Goal: Navigation & Orientation: Find specific page/section

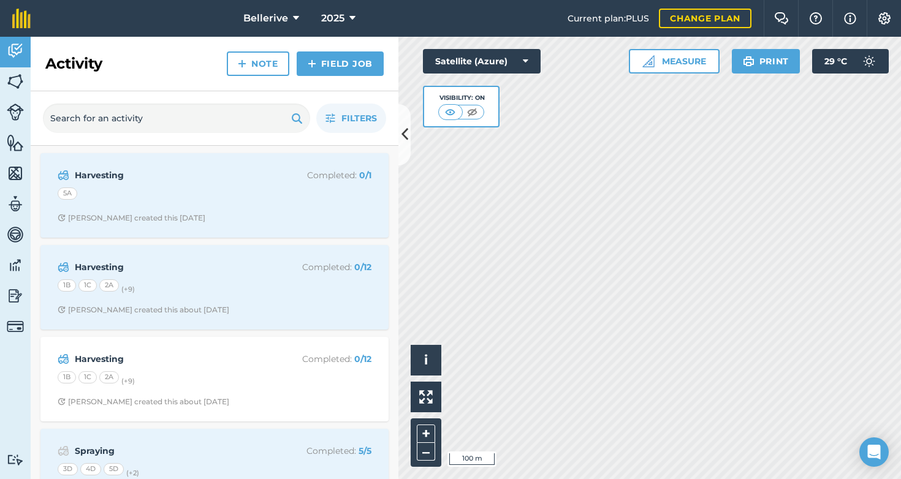
click at [402, 131] on icon at bounding box center [405, 134] width 7 height 21
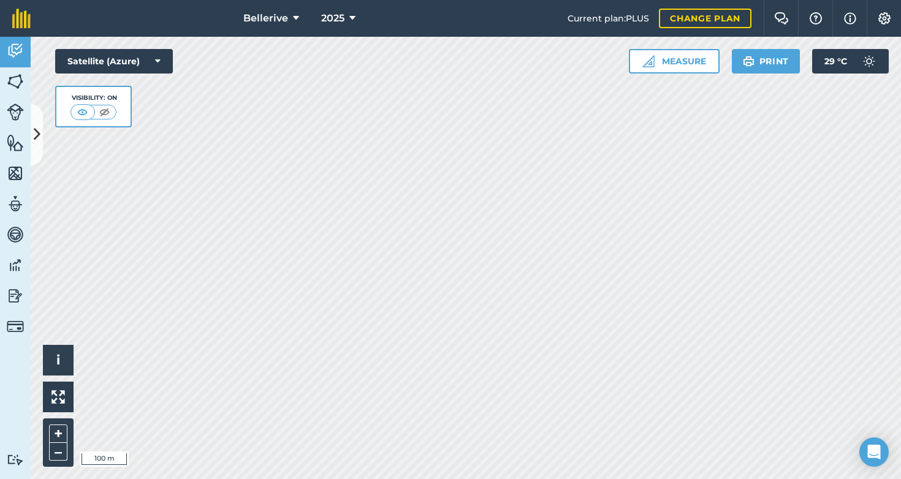
click at [298, 13] on button "Bellerive" at bounding box center [272, 18] width 66 height 37
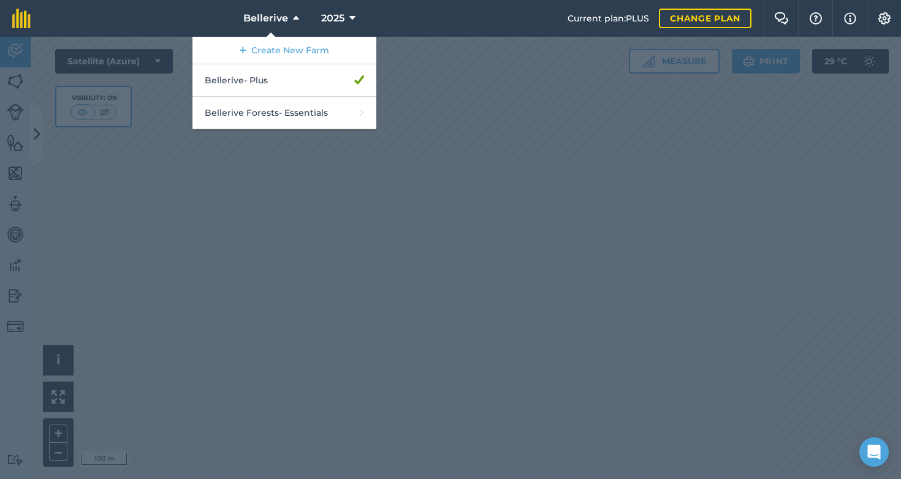
click at [284, 18] on span "Bellerive" at bounding box center [265, 18] width 45 height 15
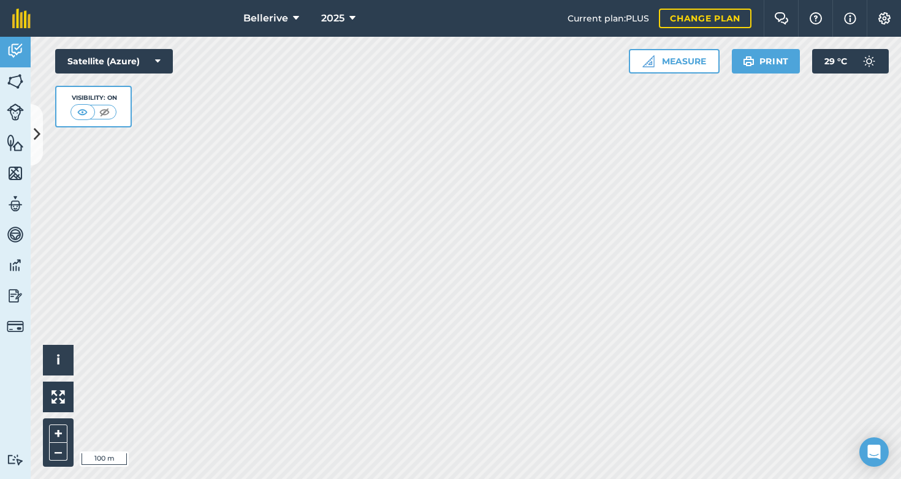
click at [284, 18] on span "Bellerive" at bounding box center [265, 18] width 45 height 15
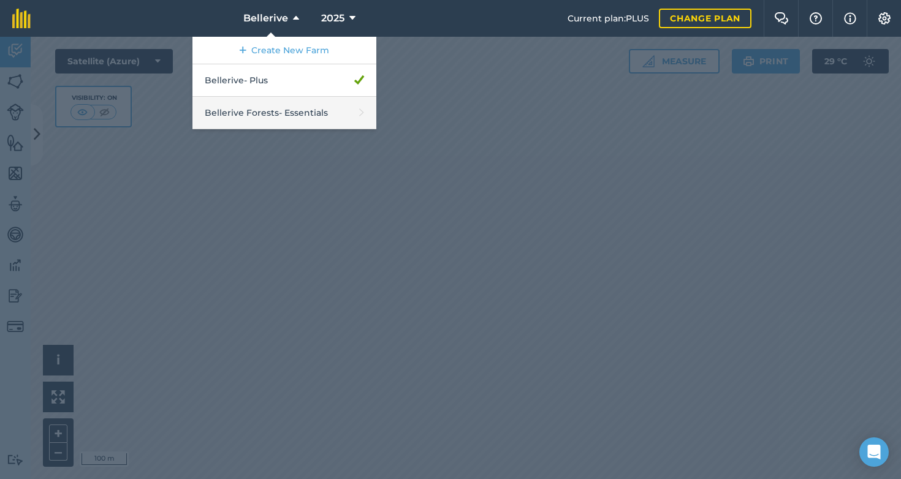
click at [287, 113] on link "Bellerive Forests - Essentials" at bounding box center [285, 113] width 184 height 32
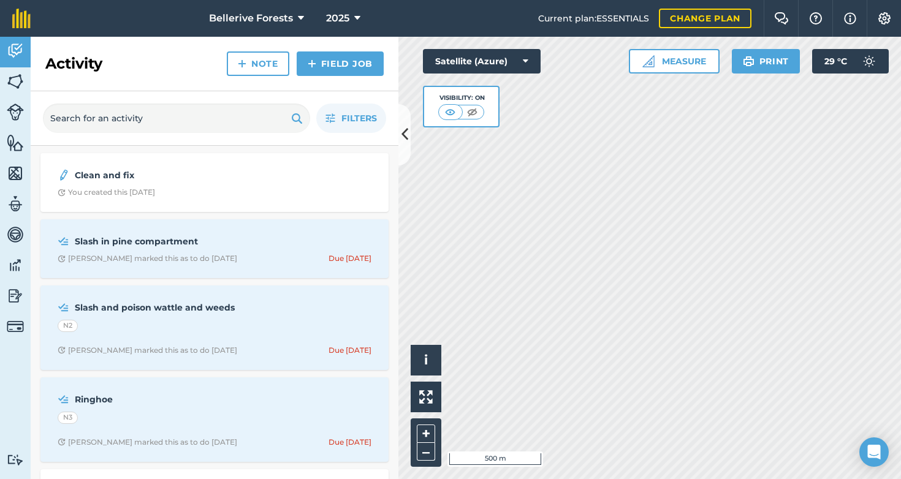
click at [402, 120] on button at bounding box center [405, 134] width 12 height 61
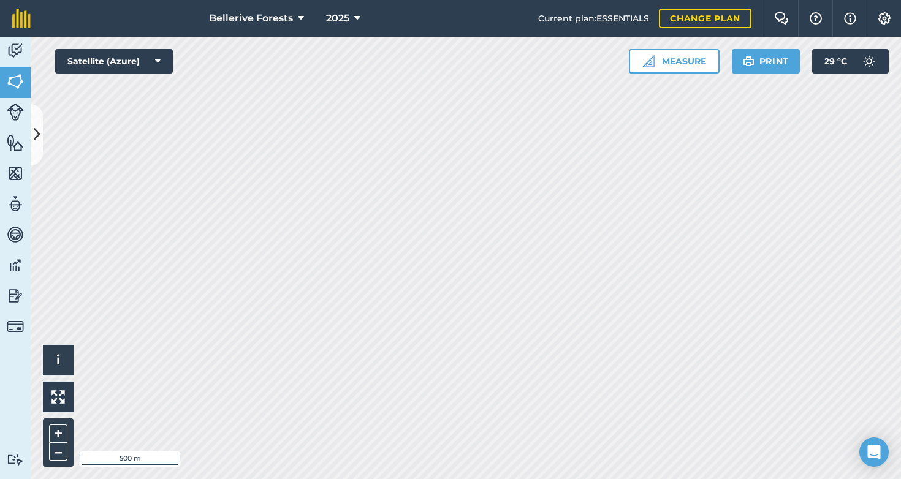
click at [37, 131] on icon at bounding box center [37, 134] width 7 height 21
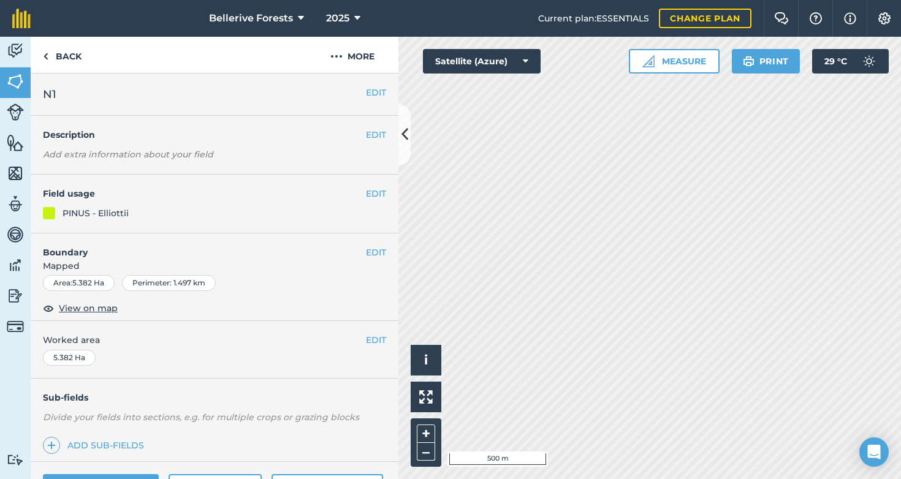
click at [20, 83] on img at bounding box center [15, 81] width 17 height 18
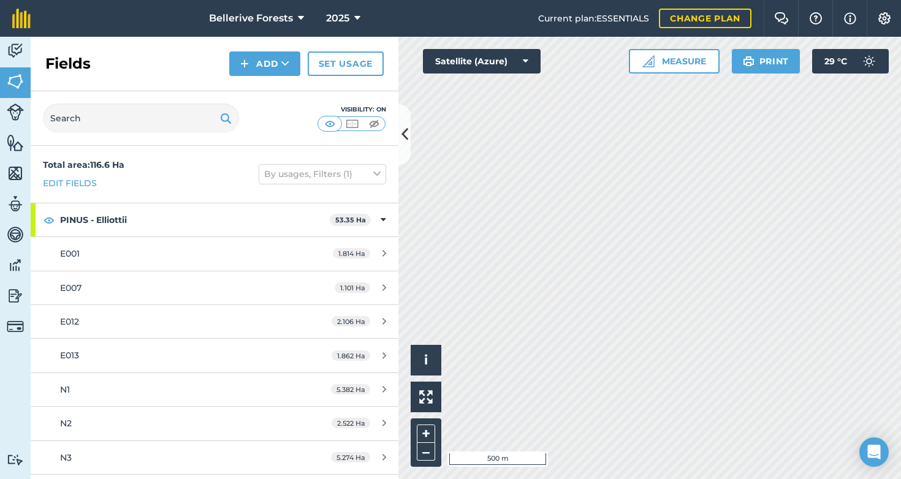
click at [400, 140] on button at bounding box center [405, 134] width 12 height 61
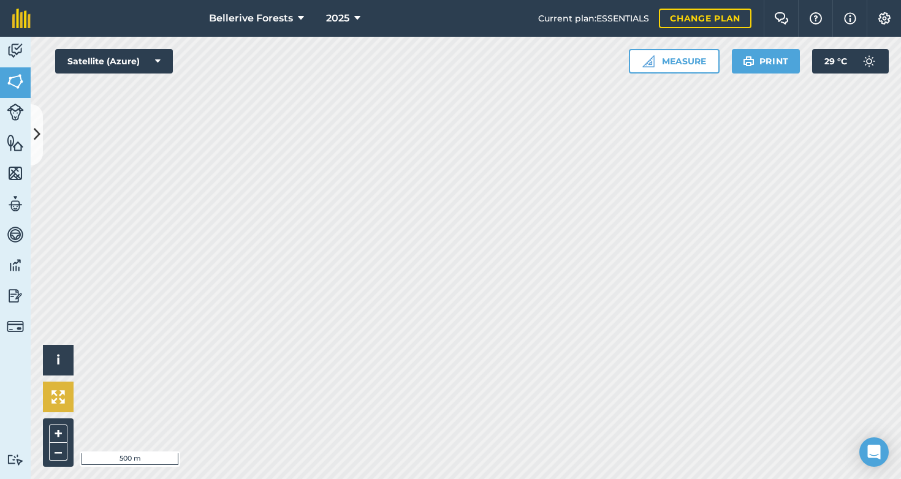
click at [58, 405] on button at bounding box center [58, 397] width 31 height 31
click at [62, 394] on img at bounding box center [58, 397] width 13 height 13
click at [62, 434] on button "+" at bounding box center [58, 434] width 18 height 18
click at [59, 449] on button "–" at bounding box center [58, 452] width 18 height 18
click at [39, 136] on icon at bounding box center [37, 134] width 7 height 21
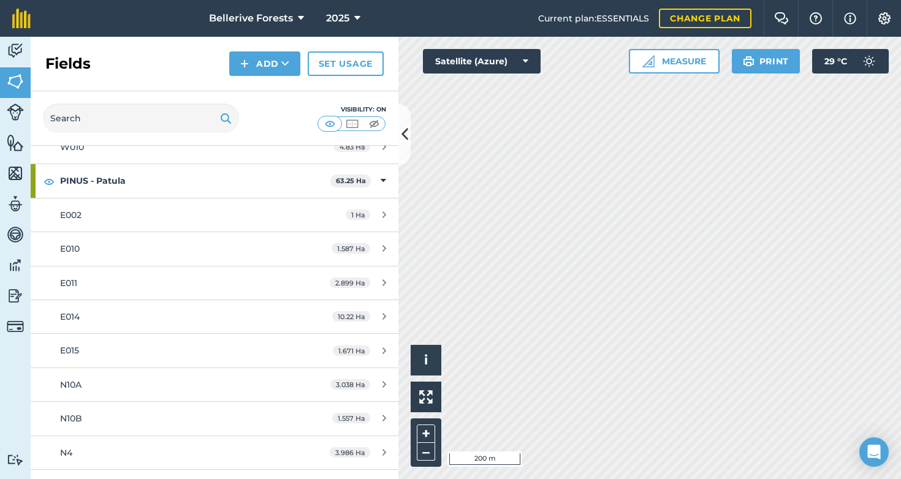
scroll to position [479, 0]
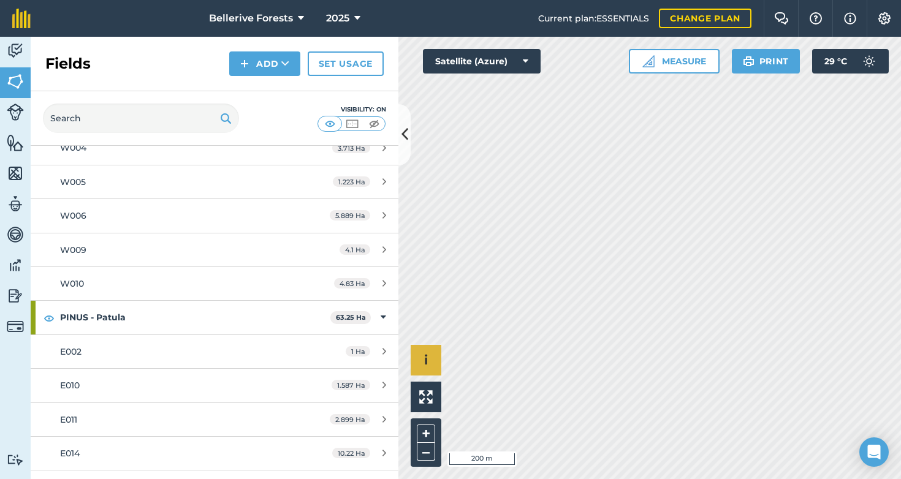
click at [426, 364] on div "Hello i © 2025 TomTom, Microsoft 200 m + –" at bounding box center [650, 258] width 503 height 443
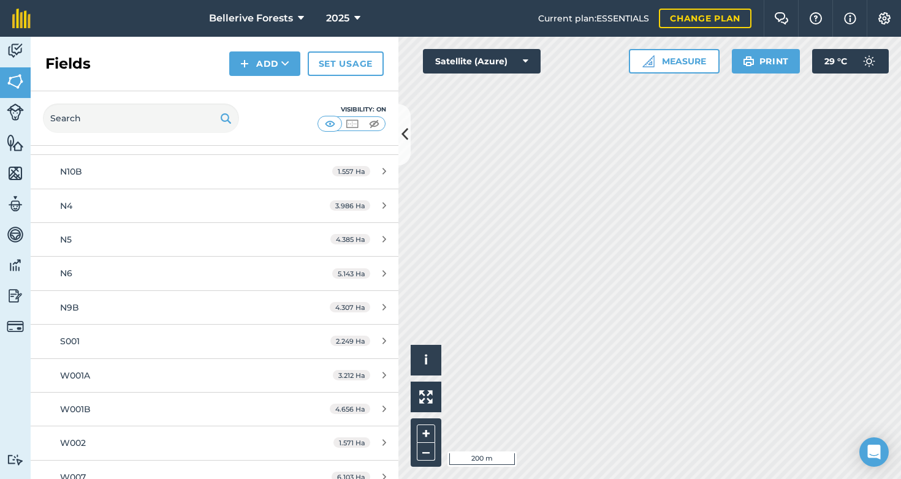
scroll to position [903, 0]
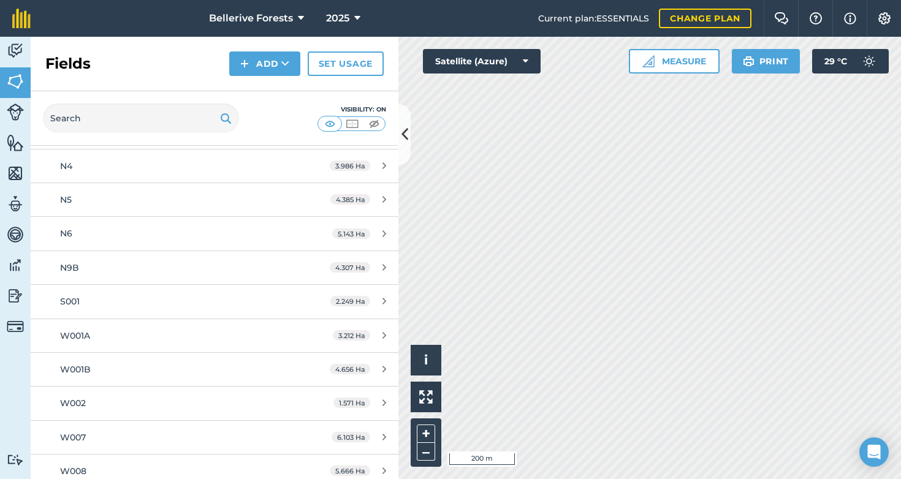
click at [400, 132] on button at bounding box center [405, 134] width 12 height 61
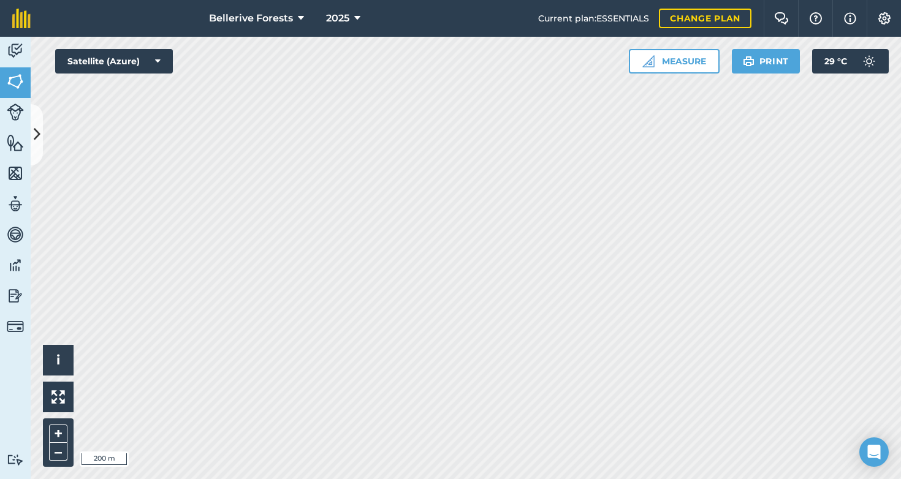
click at [280, 18] on span "Bellerive Forests" at bounding box center [251, 18] width 84 height 15
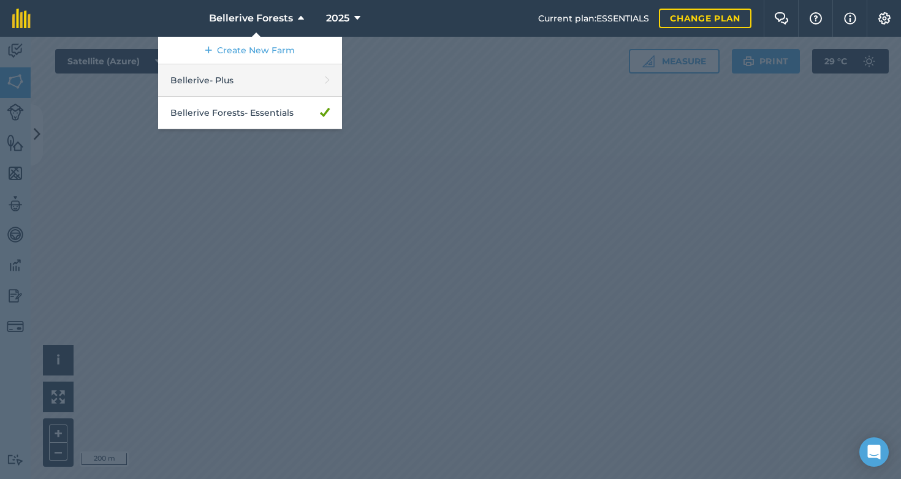
click at [231, 83] on link "Bellerive - Plus" at bounding box center [250, 80] width 184 height 32
